Goal: Check status: Check status

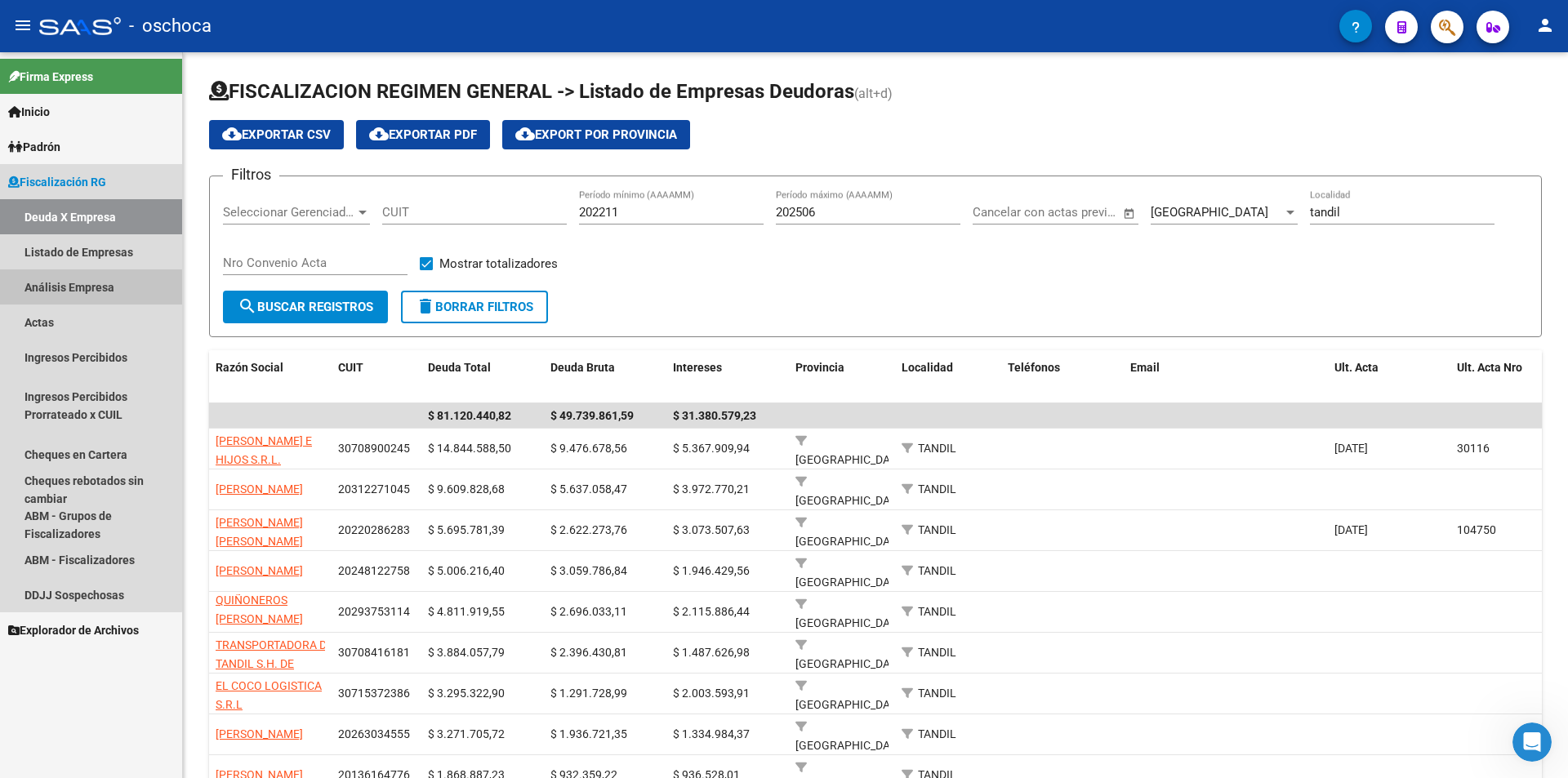
click at [85, 288] on link "Análisis Empresa" at bounding box center [90, 286] width 182 height 35
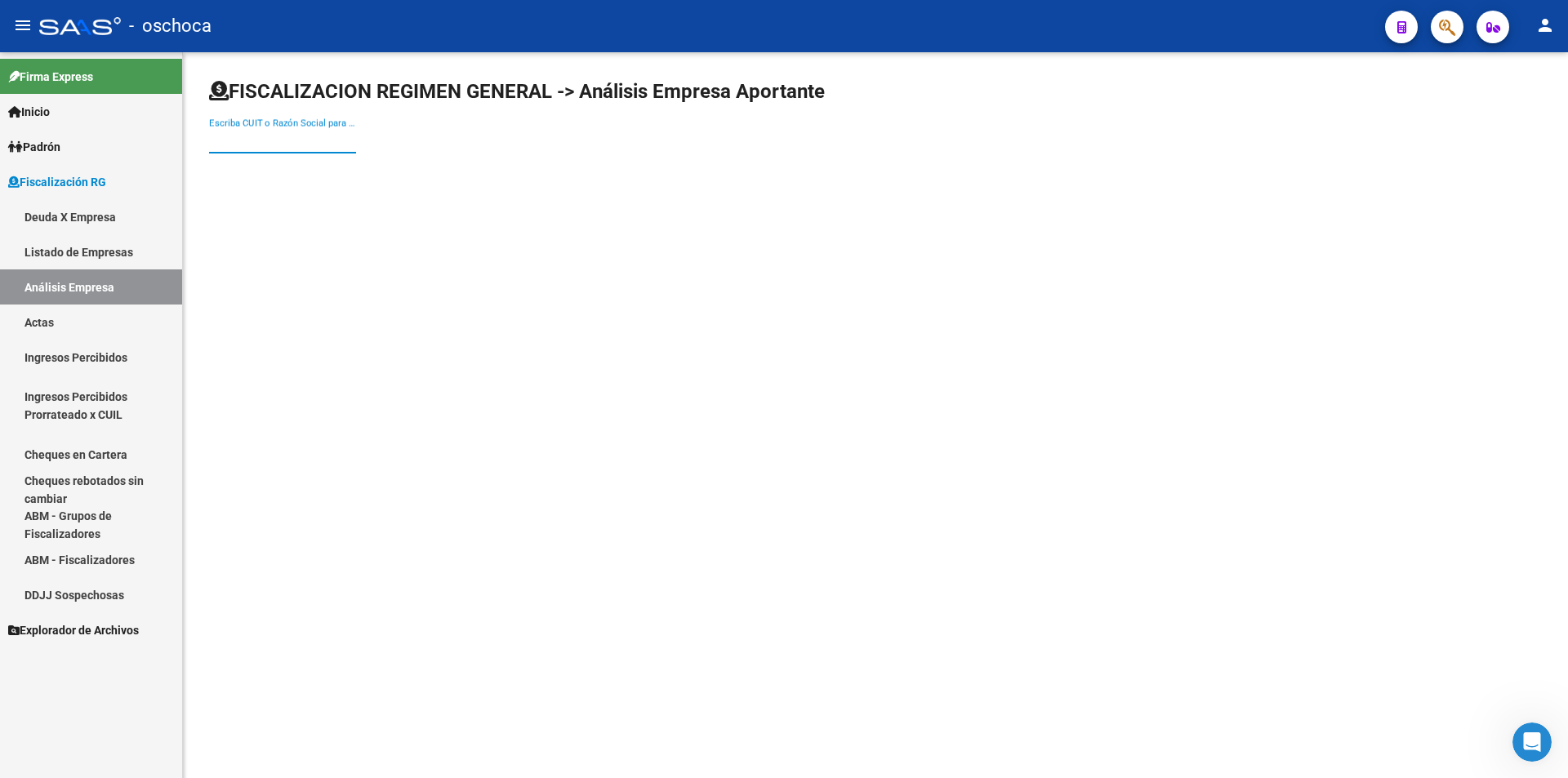
drag, startPoint x: 217, startPoint y: 140, endPoint x: 259, endPoint y: 127, distance: 44.0
click at [229, 135] on input "Escriba CUIT o Razón Social para buscar" at bounding box center [283, 140] width 147 height 14
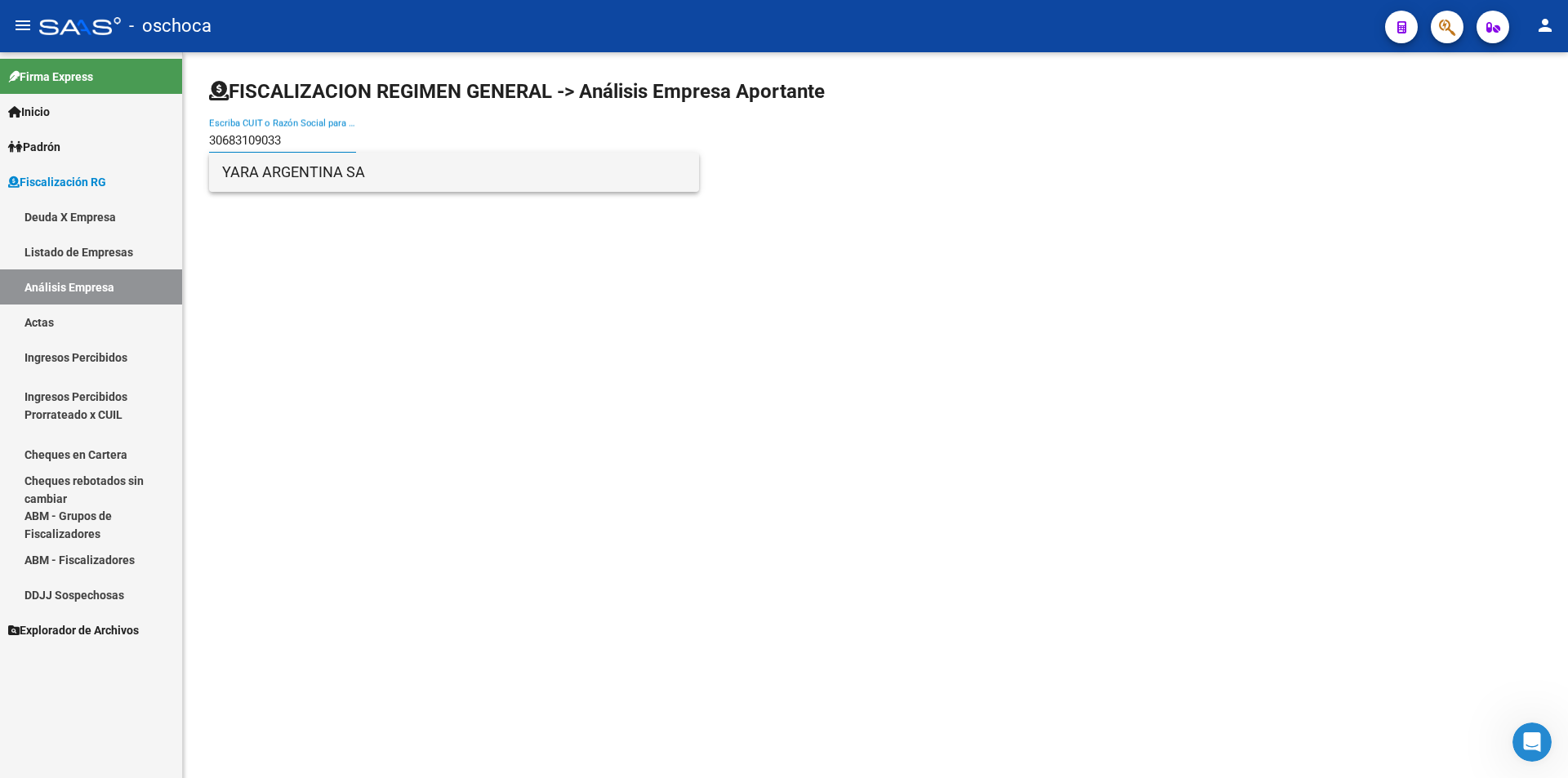
type input "30683109033"
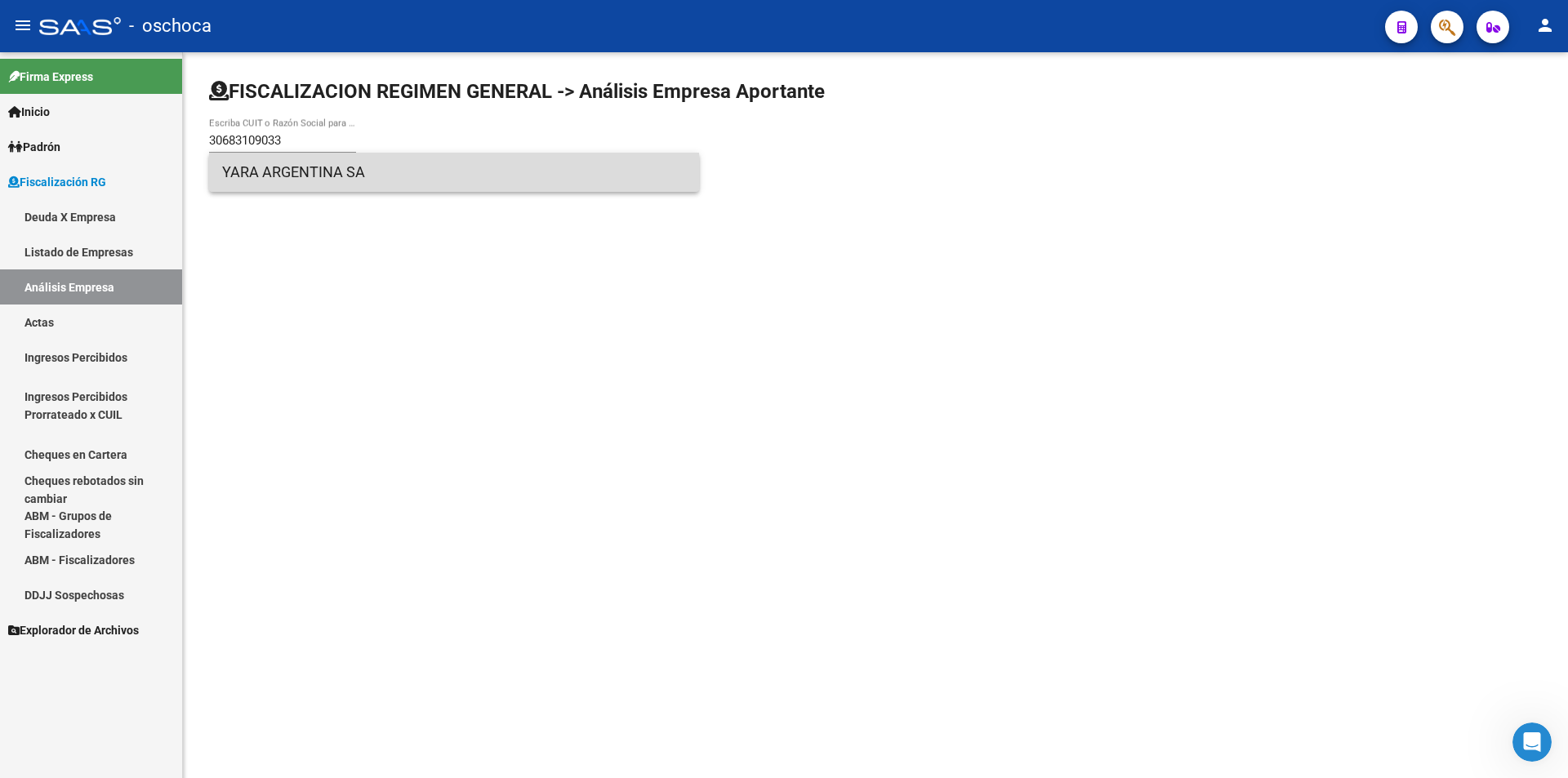
click at [329, 169] on span "YARA ARGENTINA SA" at bounding box center [454, 171] width 464 height 39
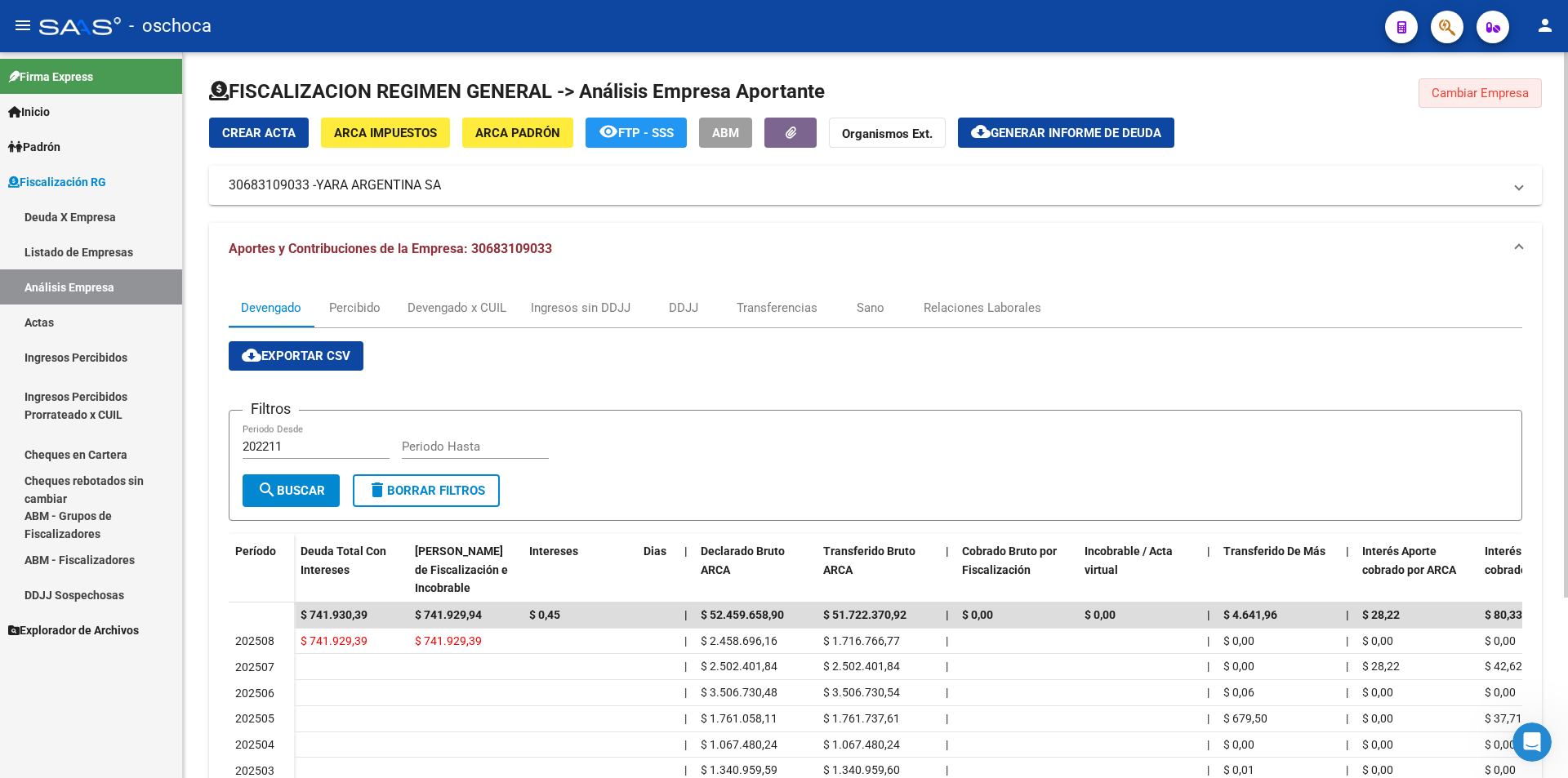
click at [1436, 94] on span "Cambiar Empresa" at bounding box center [1480, 92] width 97 height 14
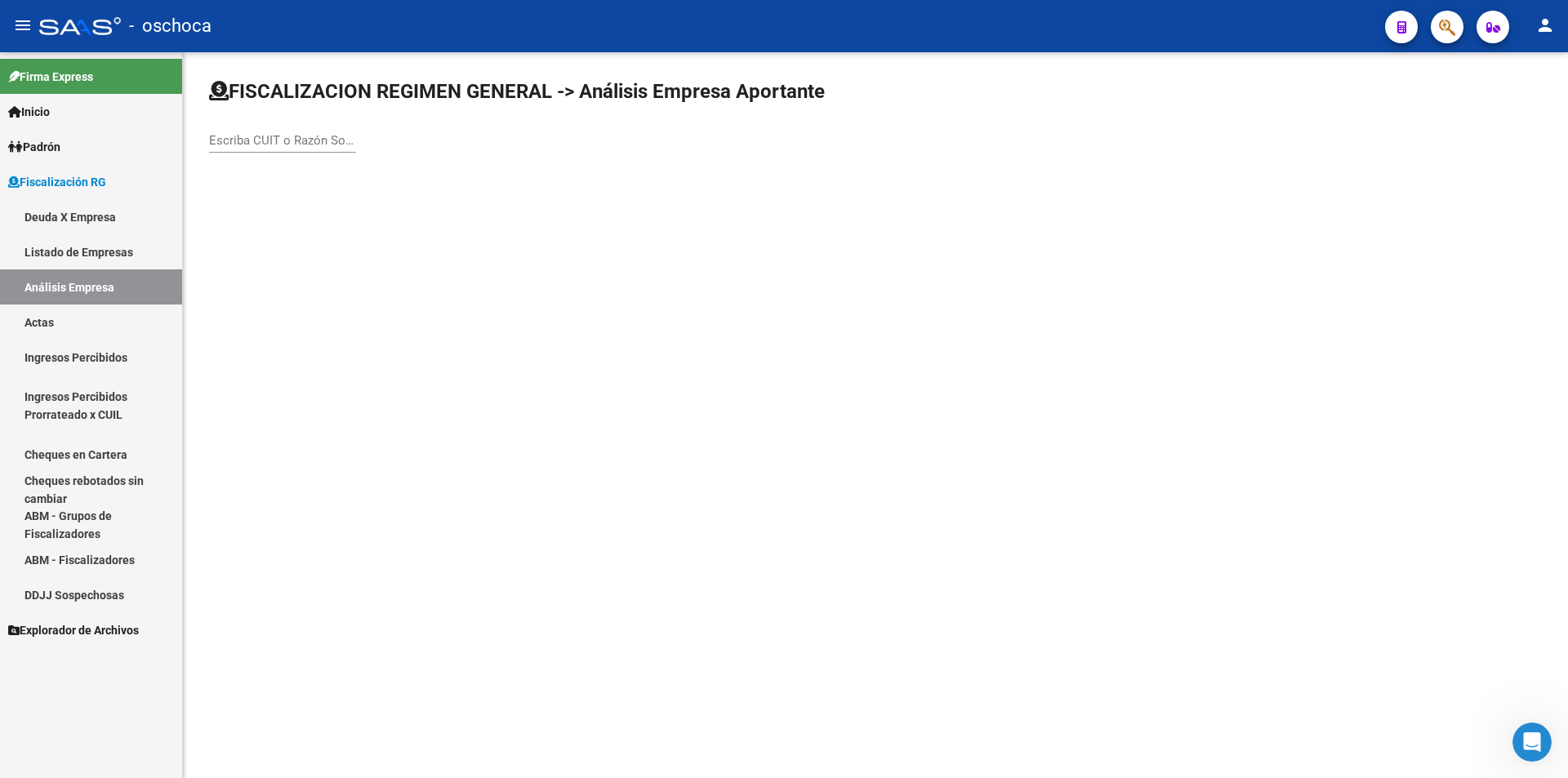
drag, startPoint x: 274, startPoint y: 135, endPoint x: 323, endPoint y: 135, distance: 49.0
click at [276, 135] on input "Escriba CUIT o Razón Social para buscar" at bounding box center [283, 140] width 147 height 14
type input "30716381249"
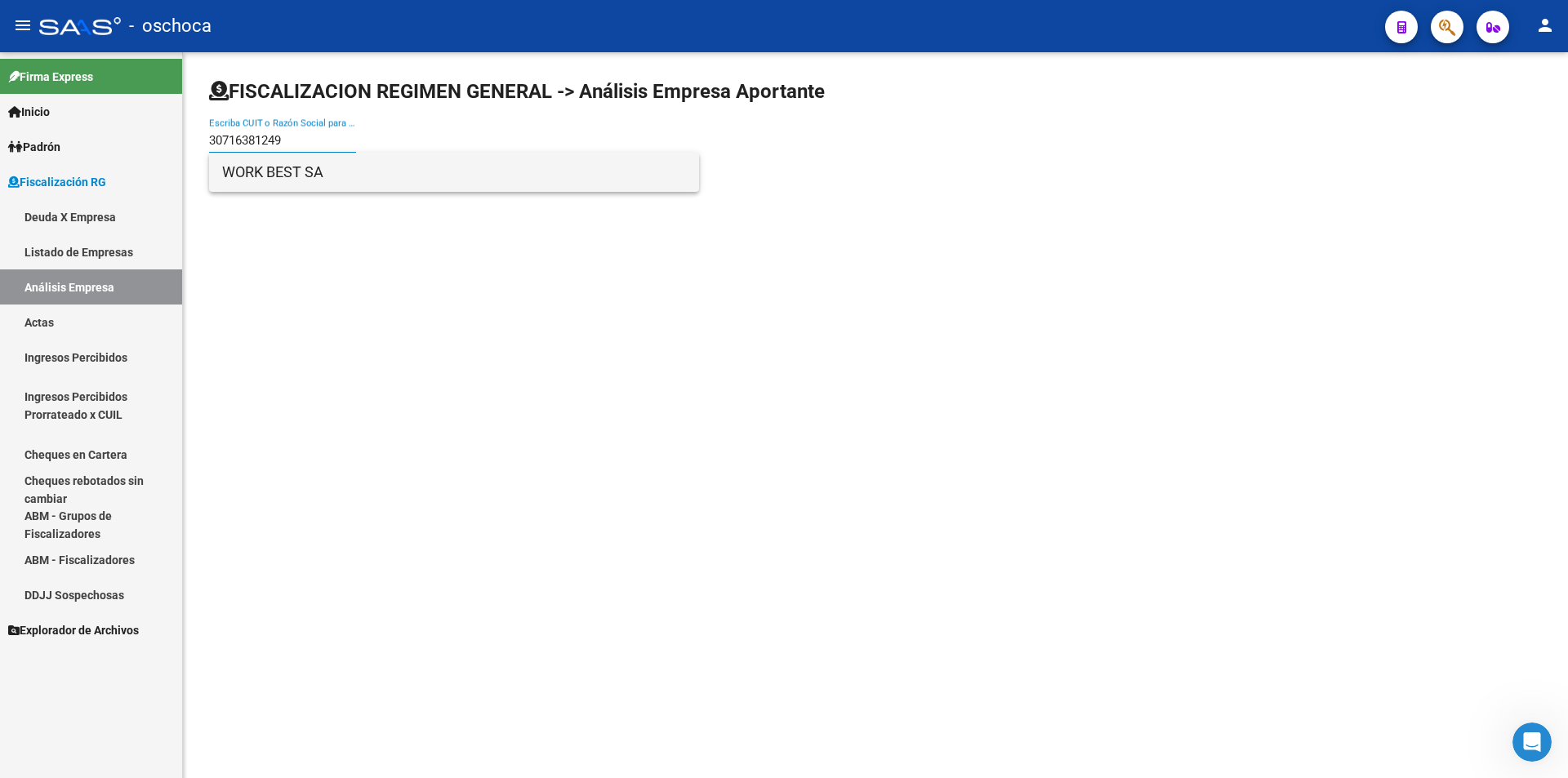
click at [310, 176] on span "WORK BEST SA" at bounding box center [454, 171] width 464 height 39
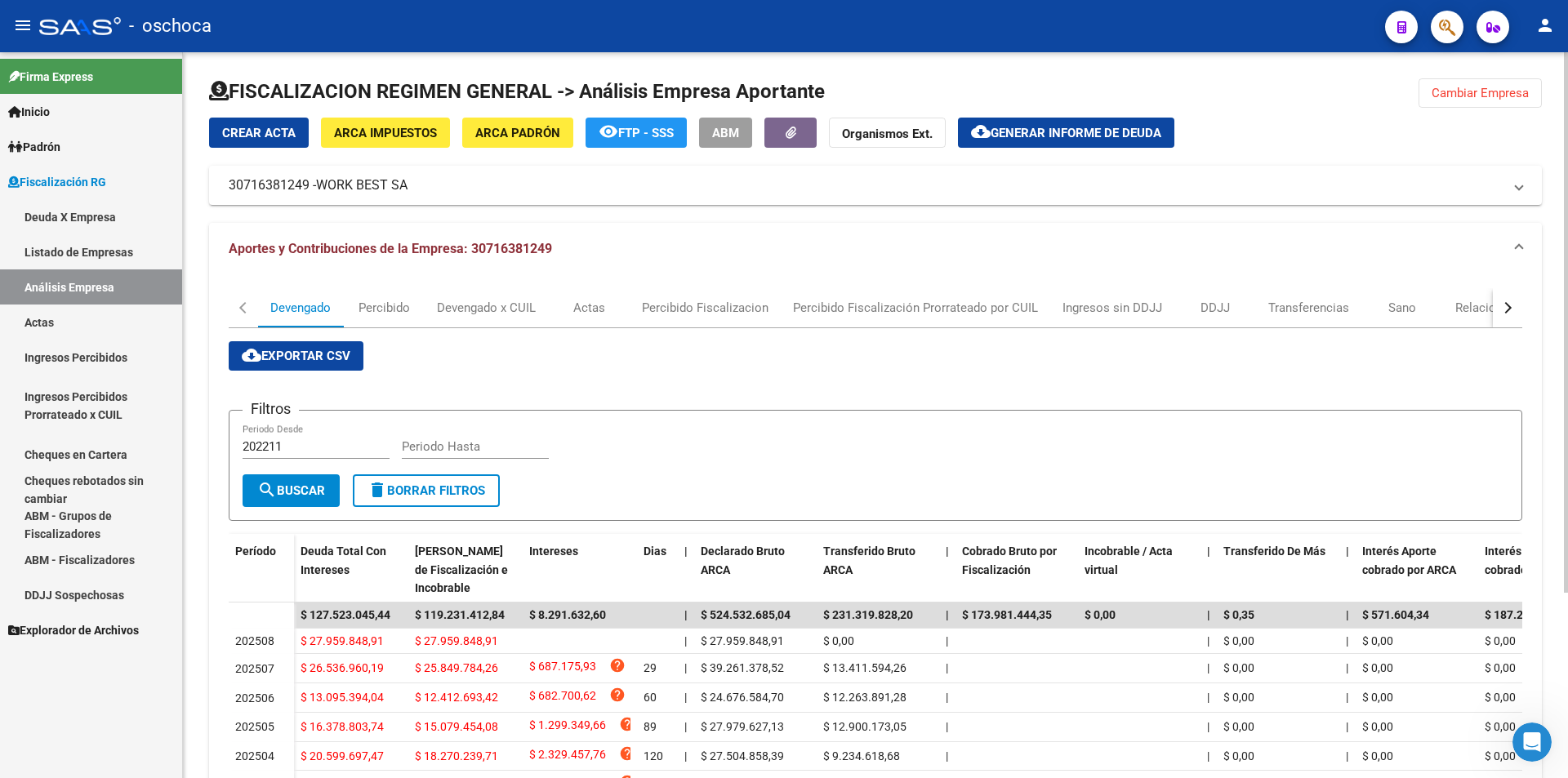
click at [1473, 99] on span "Cambiar Empresa" at bounding box center [1480, 92] width 97 height 14
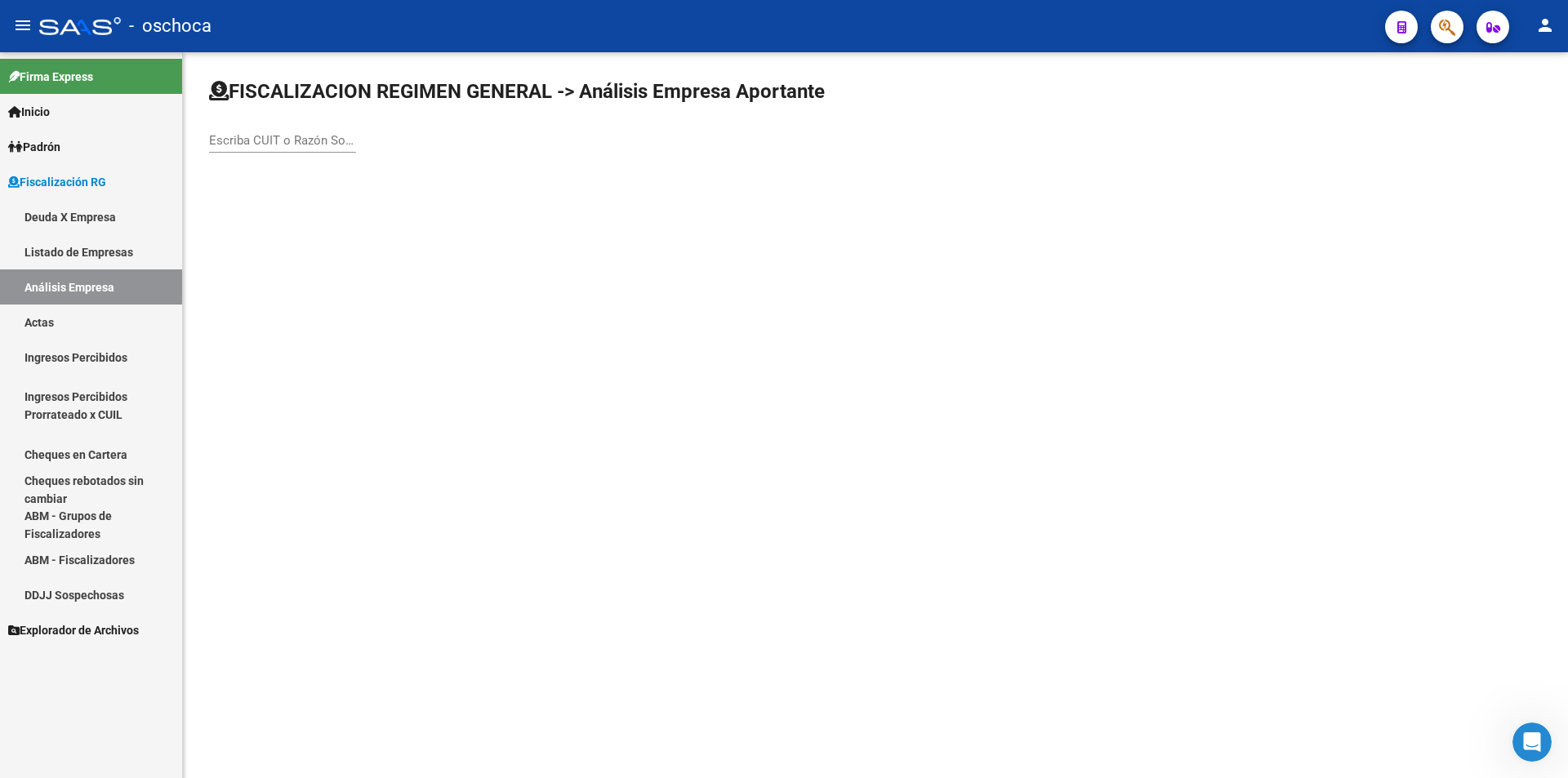
drag, startPoint x: 224, startPoint y: 139, endPoint x: 235, endPoint y: 138, distance: 11.0
click at [226, 135] on input "Escriba CUIT o Razón Social para buscar" at bounding box center [283, 140] width 147 height 14
type input "20310798011"
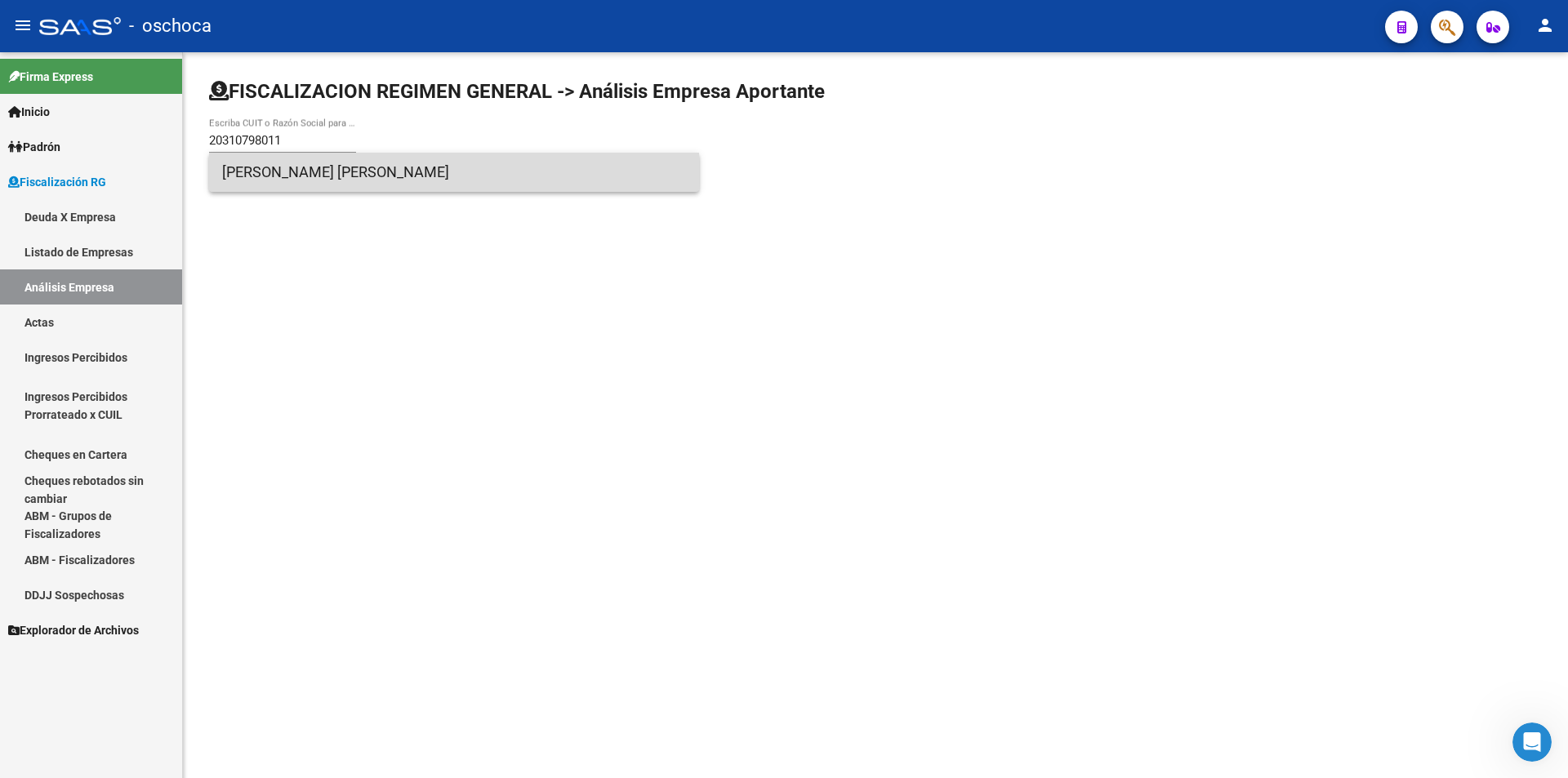
click at [343, 183] on span "[PERSON_NAME] [PERSON_NAME]" at bounding box center [454, 171] width 464 height 39
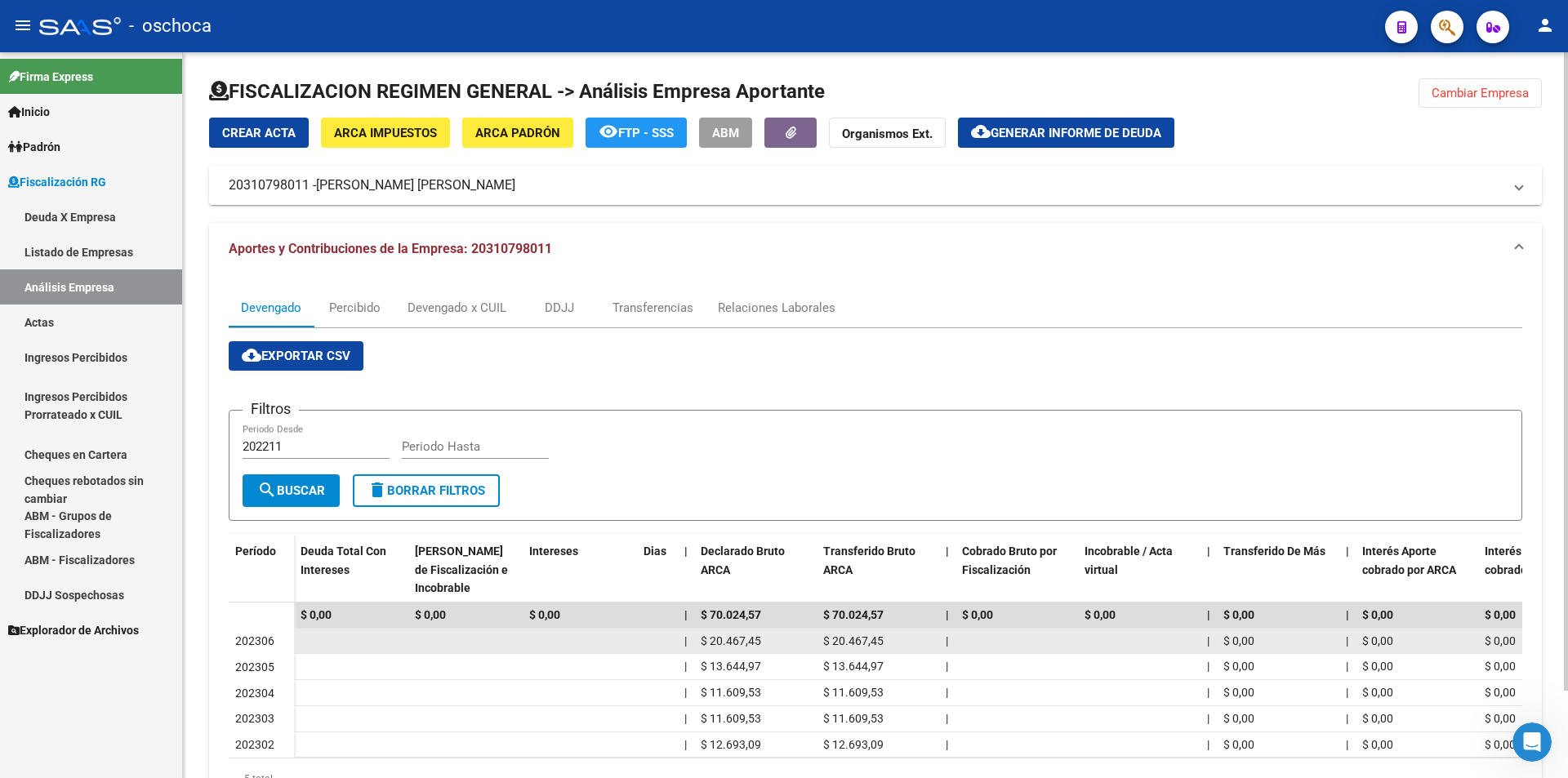
scroll to position [82, 0]
